Goal: Navigation & Orientation: Find specific page/section

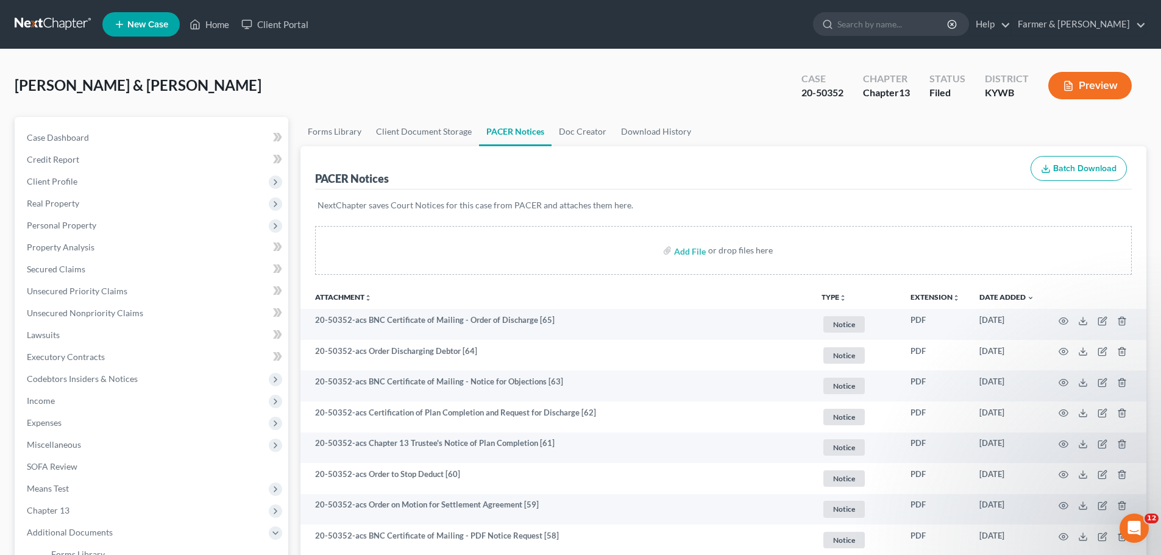
click at [44, 18] on link at bounding box center [54, 24] width 78 height 22
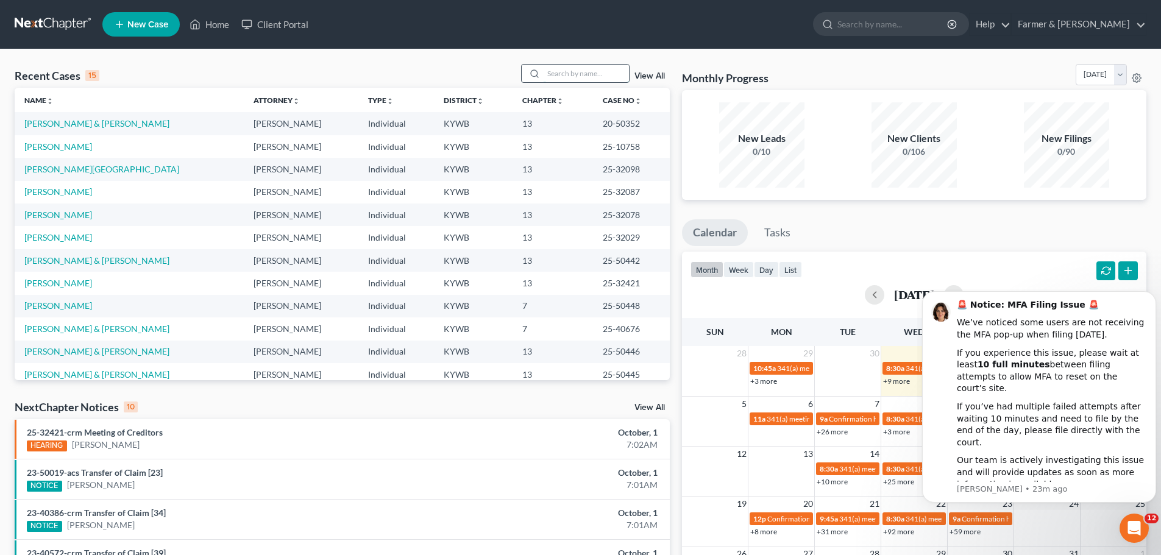
click at [572, 74] on input "search" at bounding box center [586, 74] width 85 height 18
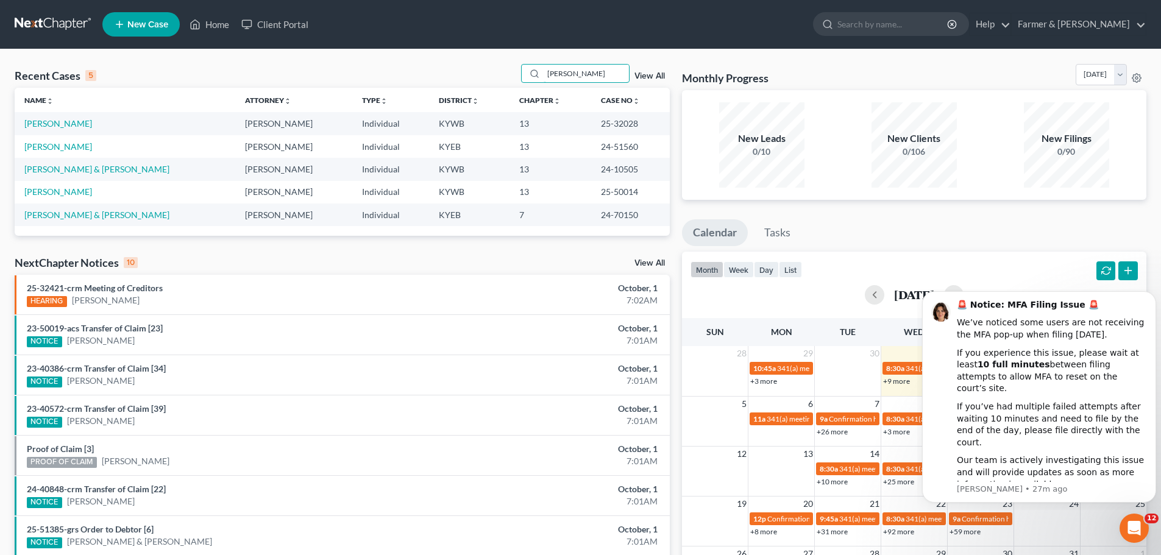
drag, startPoint x: 570, startPoint y: 71, endPoint x: 520, endPoint y: 73, distance: 50.6
click at [520, 73] on div "Recent Cases 5 cary View All" at bounding box center [342, 76] width 655 height 24
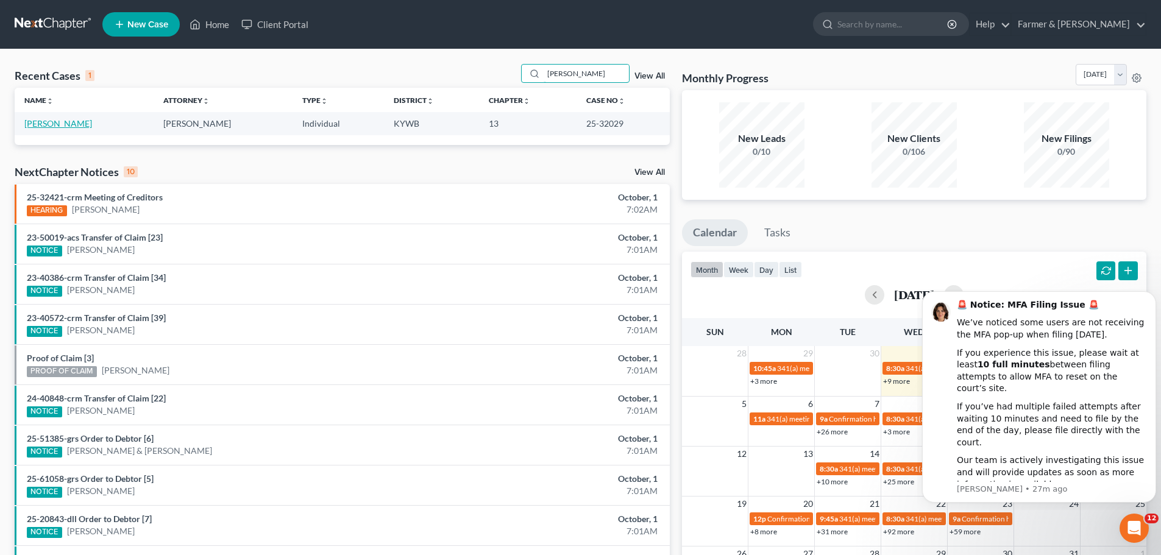
type input "rollins"
click at [51, 121] on link "Rollins, Peter" at bounding box center [58, 123] width 68 height 10
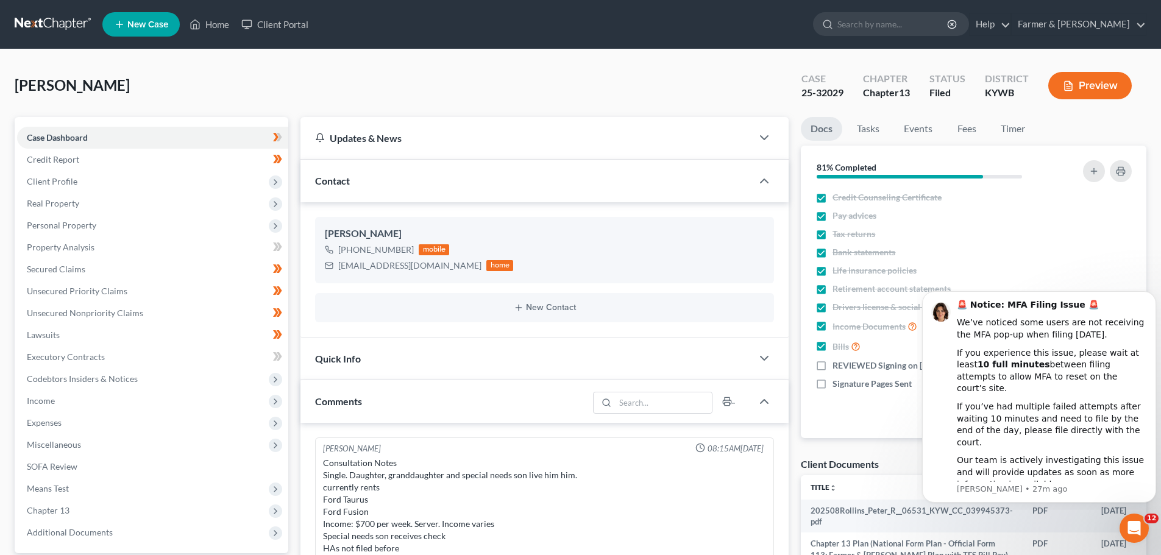
scroll to position [335, 0]
